Goal: Find specific page/section: Find specific page/section

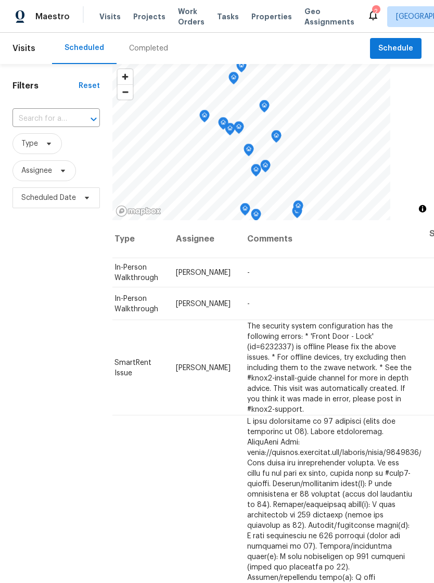
scroll to position [-1, 92]
click at [255, 9] on div "Visits Projects Work Orders Tasks Properties Geo Assignments" at bounding box center [232, 16] width 267 height 21
click at [250, 9] on div "Visits Projects Work Orders Tasks Properties Geo Assignments" at bounding box center [232, 16] width 267 height 21
click at [260, 7] on div "Visits Projects Work Orders Tasks Properties Geo Assignments" at bounding box center [232, 16] width 267 height 21
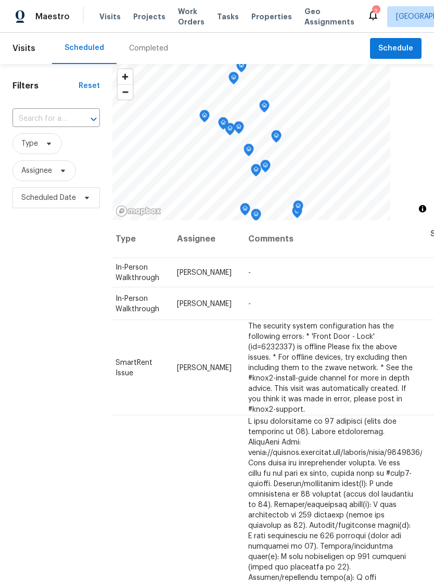
click at [255, 21] on span "Properties" at bounding box center [271, 16] width 41 height 10
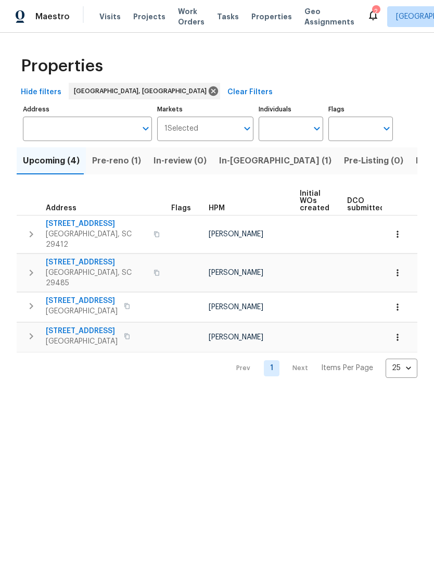
click at [367, 9] on icon at bounding box center [373, 15] width 12 height 12
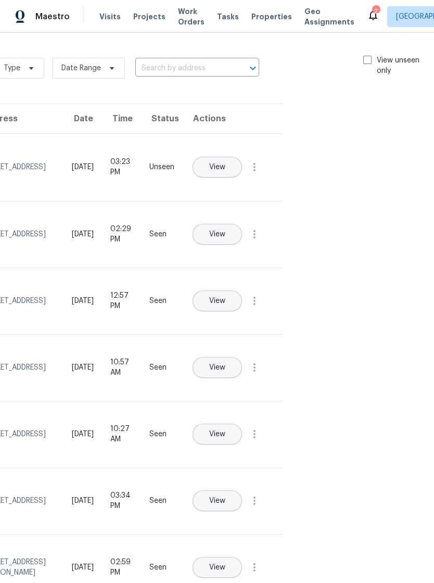
scroll to position [0, 117]
click at [366, 59] on span at bounding box center [368, 60] width 8 height 8
click at [366, 59] on input "View unseen only" at bounding box center [367, 58] width 7 height 7
checkbox input "true"
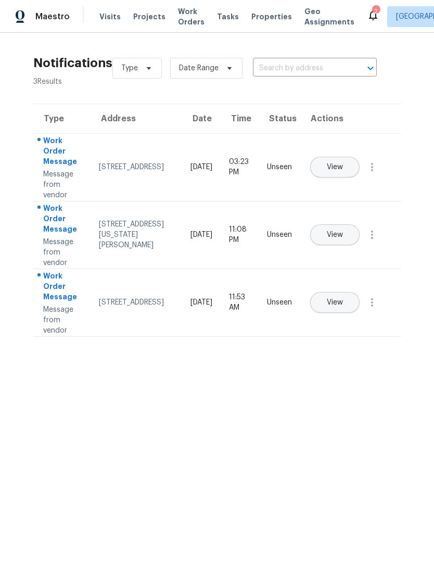
scroll to position [0, 0]
click at [181, 16] on span "Work Orders" at bounding box center [191, 16] width 27 height 21
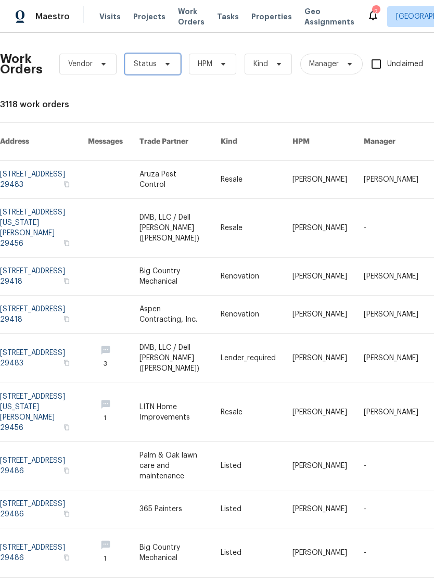
click at [163, 59] on span "Status" at bounding box center [153, 64] width 56 height 21
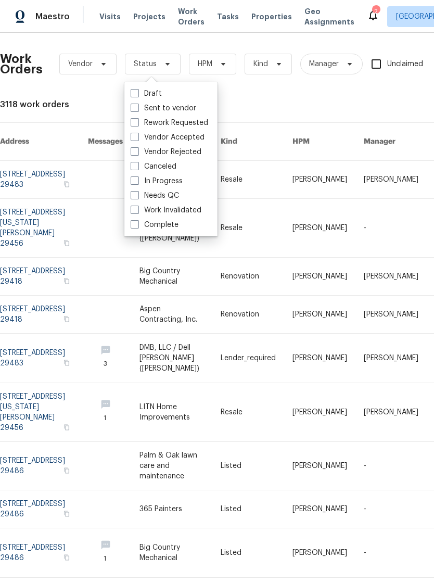
click at [138, 196] on span at bounding box center [135, 195] width 8 height 8
click at [137, 196] on input "Needs QC" at bounding box center [134, 193] width 7 height 7
checkbox input "true"
